Goal: Transaction & Acquisition: Purchase product/service

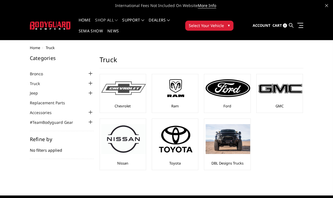
click at [128, 87] on img at bounding box center [123, 89] width 45 height 14
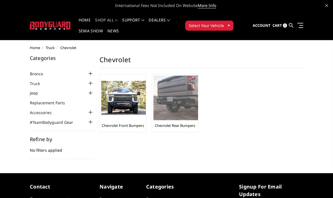
click at [175, 93] on img at bounding box center [176, 98] width 45 height 45
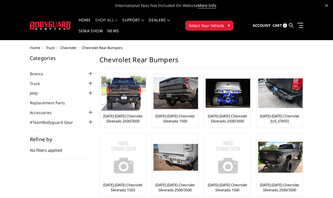
click at [45, 150] on div "Refine by No filters applied" at bounding box center [62, 148] width 64 height 22
click at [232, 24] on button "Select Your Vehicle ▾" at bounding box center [209, 26] width 48 height 10
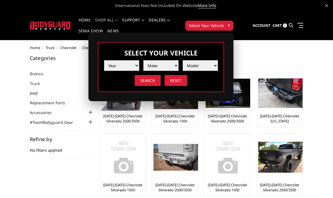
click at [136, 65] on select "Year 2025 2024 2023 2022 2021 2020 2019 2018 2017 2016 2015 2014 2013 2012 2011…" at bounding box center [121, 65] width 35 height 11
select select "yr_2006"
click at [104, 60] on select "Year 2025 2024 2023 2022 2021 2020 2019 2018 2017 2016 2015 2014 2013 2012 2011…" at bounding box center [121, 65] width 35 height 11
click at [175, 63] on select "Make Chevrolet Ford GMC Ram" at bounding box center [161, 65] width 35 height 11
select select "mk_chevrolet"
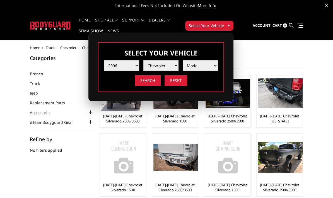
click at [144, 60] on select "Make Chevrolet Ford GMC Ram" at bounding box center [161, 65] width 35 height 11
click at [217, 66] on select "Model Silverado 1500 Silverado 2500 / 3500" at bounding box center [200, 65] width 35 height 11
select select "md_silverado-2500-3500"
click at [183, 60] on select "Model Silverado 1500 Silverado 2500 / 3500" at bounding box center [200, 65] width 35 height 11
click at [149, 79] on input "Search" at bounding box center [148, 80] width 26 height 11
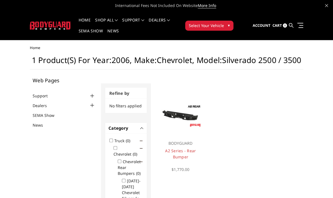
click at [185, 114] on img at bounding box center [180, 116] width 43 height 24
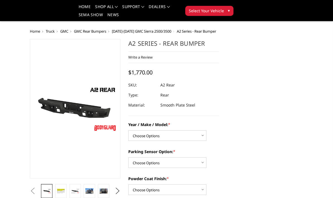
scroll to position [84, 0]
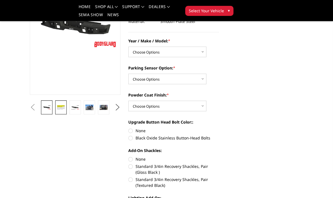
click at [60, 107] on img at bounding box center [61, 108] width 8 height 6
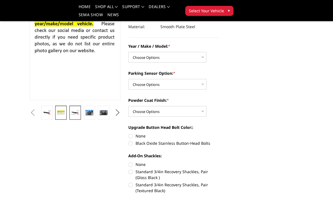
click at [74, 109] on link at bounding box center [75, 113] width 11 height 14
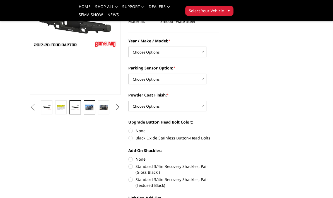
click at [90, 108] on img at bounding box center [89, 107] width 8 height 5
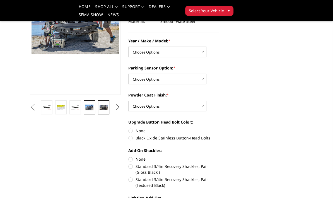
click at [104, 108] on img at bounding box center [104, 107] width 8 height 5
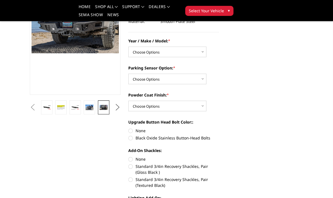
click at [117, 108] on button "Next" at bounding box center [118, 107] width 8 height 8
click at [102, 109] on img at bounding box center [104, 107] width 8 height 5
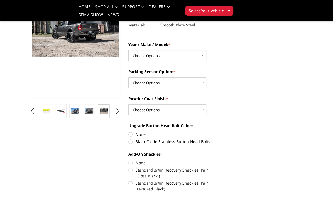
scroll to position [164, 0]
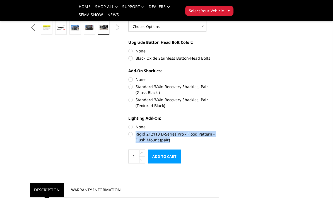
drag, startPoint x: 135, startPoint y: 134, endPoint x: 180, endPoint y: 141, distance: 46.3
click at [180, 139] on label "Rigid 212113 D-Series Pro - Flood Pattern - Flush Mount (pair)" at bounding box center [173, 137] width 91 height 12
copy label "Rigid 212113 D-Series Pro - Flood Pattern - Flush Mount (pair)"
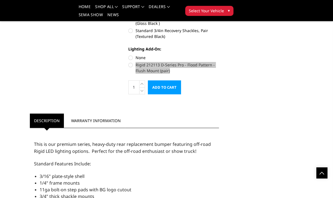
scroll to position [0, 0]
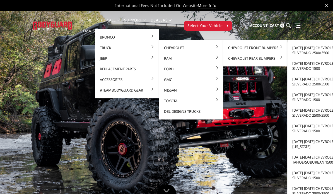
click at [262, 49] on link "Chevrolet Front Bumpers" at bounding box center [256, 47] width 60 height 11
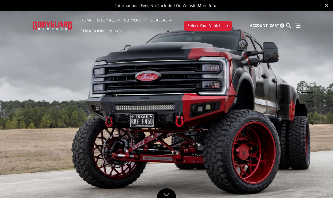
click at [227, 25] on span "▾" at bounding box center [228, 25] width 2 height 6
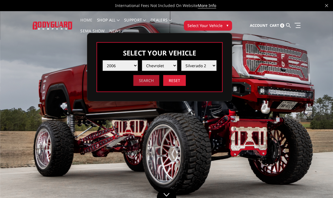
click at [153, 82] on input "Search" at bounding box center [146, 80] width 26 height 11
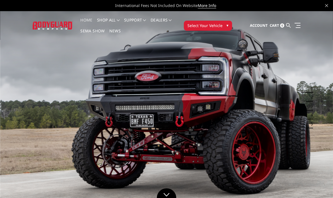
click at [204, 25] on span "Select Your Vehicle" at bounding box center [205, 26] width 35 height 6
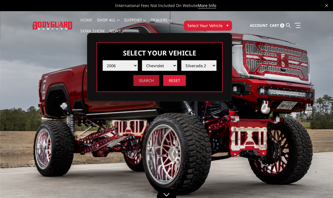
click at [148, 81] on input "Search" at bounding box center [146, 80] width 26 height 11
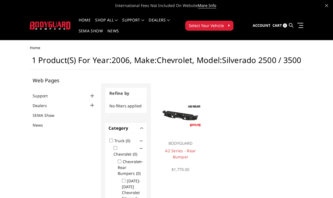
click at [228, 24] on span "▾" at bounding box center [229, 25] width 2 height 6
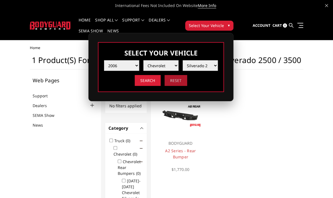
click at [177, 80] on input "Reset" at bounding box center [176, 80] width 23 height 11
select select "-1"
click at [135, 64] on select "Year 2025 2024 2023 2022 2021 2020 2019 2018 2017 2016 2015 2014 2013 2012 2011…" at bounding box center [121, 65] width 35 height 11
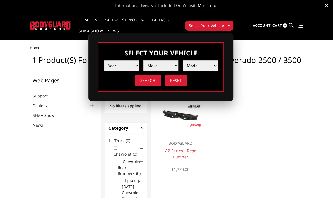
select select "yr_2006"
click at [104, 60] on select "Year 2025 2024 2023 2022 2021 2020 2019 2018 2017 2016 2015 2014 2013 2012 2011…" at bounding box center [121, 65] width 35 height 11
drag, startPoint x: 176, startPoint y: 63, endPoint x: 173, endPoint y: 66, distance: 4.2
click at [176, 63] on select "Make Chevrolet Ford GMC Ram" at bounding box center [161, 65] width 35 height 11
select select "mk_chevrolet"
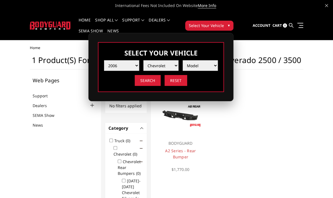
click at [144, 60] on select "Make Chevrolet Ford GMC Ram" at bounding box center [161, 65] width 35 height 11
click at [215, 65] on select "Model Silverado 1500 Silverado 2500 / 3500" at bounding box center [200, 65] width 35 height 11
select select "md_silverado-2500-3500"
click at [183, 60] on select "Model Silverado 1500 Silverado 2500 / 3500" at bounding box center [200, 65] width 35 height 11
click at [147, 81] on input "Search" at bounding box center [148, 80] width 26 height 11
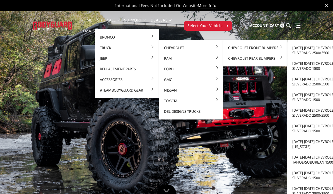
click at [245, 49] on link "Chevrolet Front Bumpers" at bounding box center [256, 47] width 60 height 11
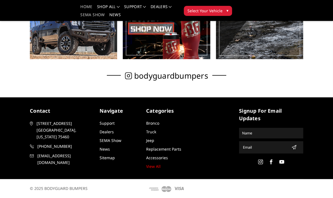
scroll to position [169, 0]
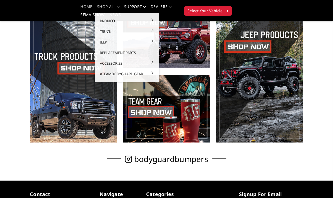
click at [105, 7] on link "shop all" at bounding box center [108, 9] width 23 height 8
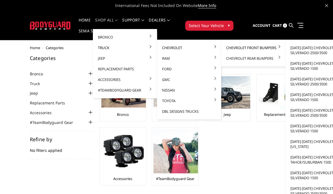
click at [262, 47] on link "Chevrolet Front Bumpers" at bounding box center [254, 47] width 60 height 11
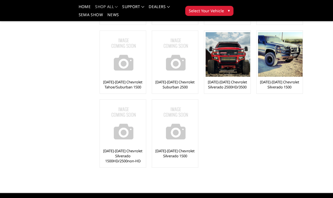
scroll to position [237, 0]
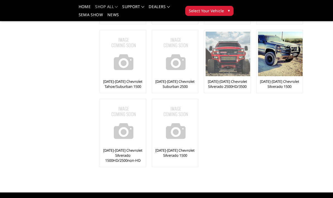
click at [232, 54] on img at bounding box center [228, 54] width 45 height 45
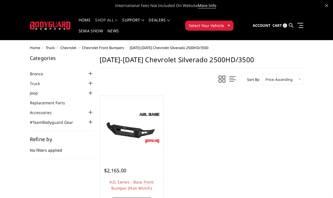
scroll to position [84, 0]
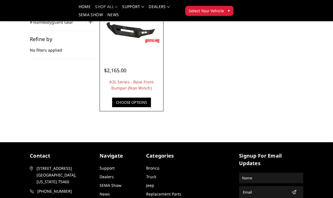
click at [135, 102] on link "Choose Options" at bounding box center [131, 102] width 39 height 9
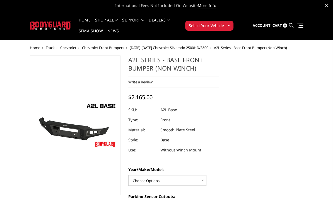
scroll to position [84, 0]
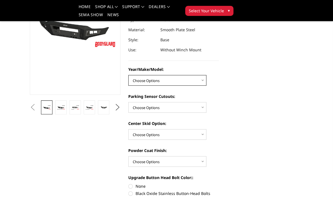
click at [204, 80] on select "Choose Options Chevrolet 15-19 2500/3500 Chevrolet 19-21 1500 Chevrolet 15-20 […" at bounding box center [167, 80] width 78 height 11
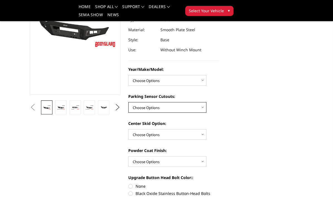
click at [203, 108] on select "Choose Options Yes - With Parking Sensor Cutouts No - Without Parking Sensor Cu…" at bounding box center [167, 107] width 78 height 11
select select "4328"
click at [128, 102] on select "Choose Options Yes - With Parking Sensor Cutouts No - Without Parking Sensor Cu…" at bounding box center [167, 107] width 78 height 11
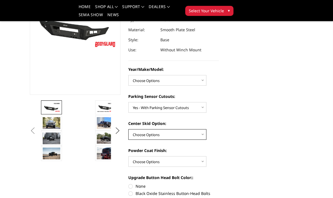
click at [204, 135] on select "Choose Options Single Light Bar Cutout" at bounding box center [167, 134] width 78 height 11
select select "4304"
click at [128, 129] on select "Choose Options Single Light Bar Cutout" at bounding box center [167, 134] width 78 height 11
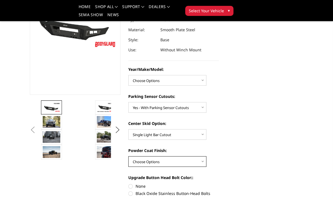
click at [204, 162] on select "Choose Options Bare metal (included) Texture Black Powder Coat" at bounding box center [167, 161] width 78 height 11
select select "4286"
click at [128, 156] on select "Choose Options Bare metal (included) Texture Black Powder Coat" at bounding box center [167, 161] width 78 height 11
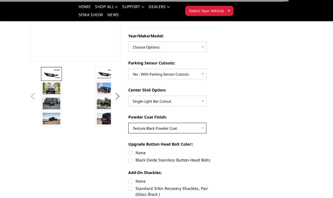
scroll to position [168, 0]
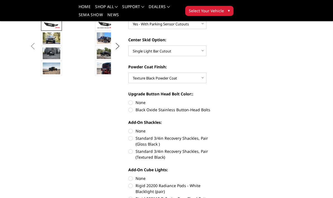
click at [130, 109] on label "Black Oxide Stainless Button-Head Bolts" at bounding box center [173, 110] width 91 height 6
click at [219, 100] on input "Black Oxide Stainless Button-Head Bolts" at bounding box center [219, 100] width 0 height 0
radio input "true"
drag, startPoint x: 131, startPoint y: 151, endPoint x: 134, endPoint y: 151, distance: 2.8
click at [131, 151] on label "Standard 3/4in Recovery Shackles, Pair (Textured Black)" at bounding box center [173, 155] width 91 height 12
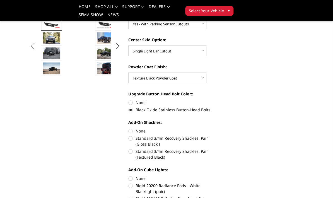
click at [219, 136] on input "Standard 3/4in Recovery Shackles, Pair (Textured Black)" at bounding box center [219, 135] width 0 height 0
radio input "true"
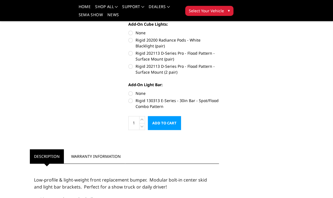
scroll to position [335, 0]
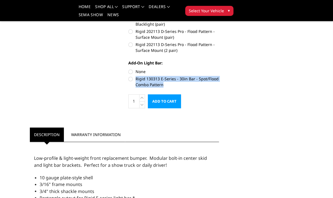
drag, startPoint x: 166, startPoint y: 85, endPoint x: 156, endPoint y: 82, distance: 10.3
click at [136, 79] on label "Rigid 130313 E-Series - 30in Bar - Spot/Flood Combo Pattern" at bounding box center [173, 82] width 91 height 12
copy label "Rigid 130313 E-Series - 30in Bar - Spot/Flood Combo Pattern"
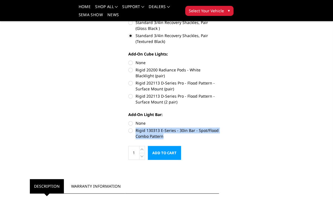
scroll to position [271, 0]
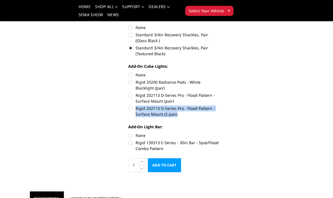
drag, startPoint x: 171, startPoint y: 114, endPoint x: 136, endPoint y: 109, distance: 34.6
click at [136, 109] on label "Rigid 202113 D-Series Pro - Flood Pattern - Surface Mount (2 pair)" at bounding box center [173, 112] width 91 height 12
copy label "Rigid 202113 D-Series Pro - Flood Pattern - Surface Mount (2 pair)"
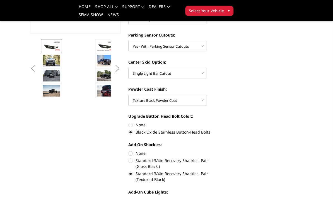
scroll to position [144, 0]
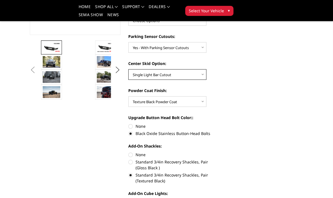
click at [204, 75] on select "Choose Options Single Light Bar Cutout" at bounding box center [167, 74] width 78 height 11
click at [105, 72] on img at bounding box center [106, 76] width 18 height 11
